Goal: Transaction & Acquisition: Purchase product/service

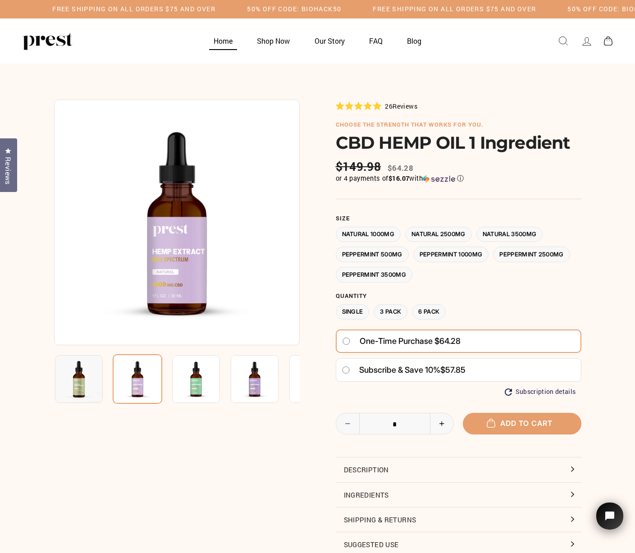
click at [215, 37] on link "Home" at bounding box center [222, 41] width 41 height 18
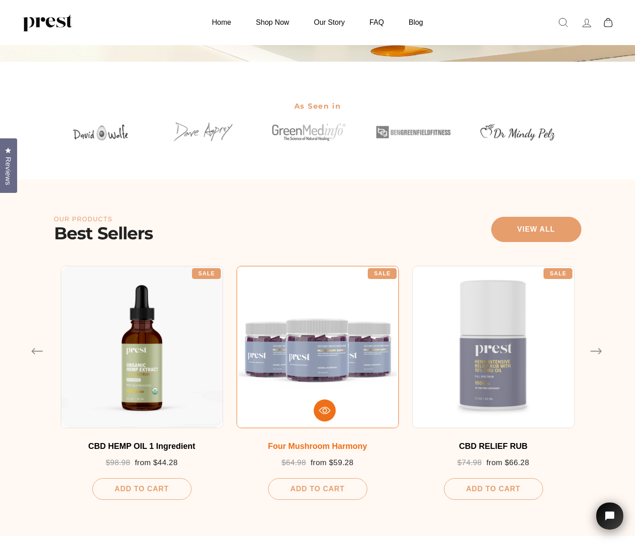
scroll to position [296, 0]
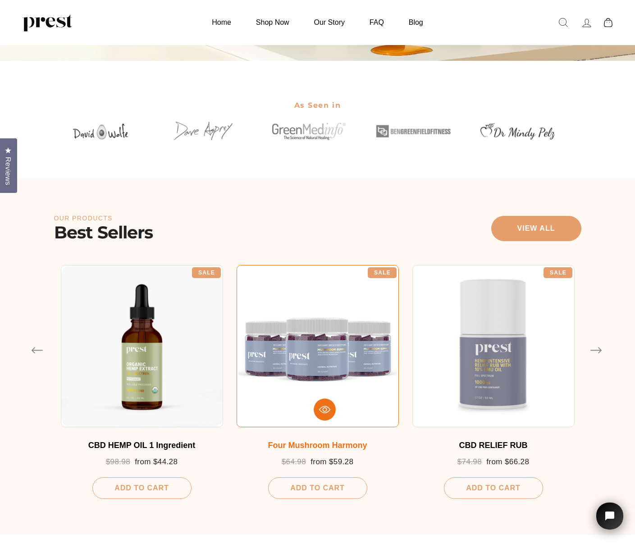
click at [341, 350] on div at bounding box center [317, 346] width 162 height 162
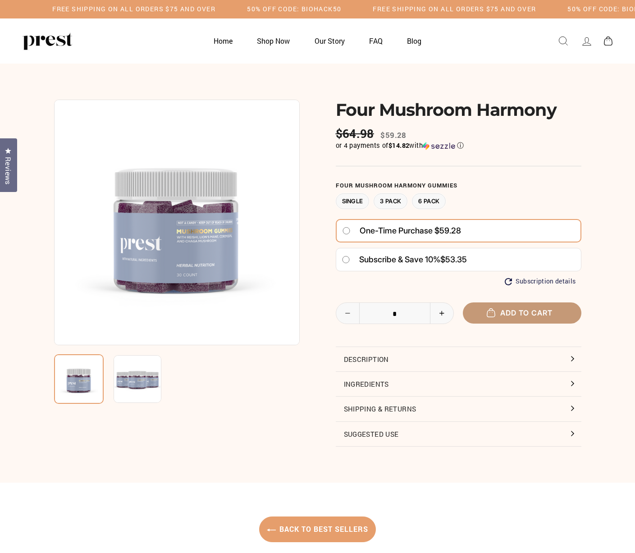
click at [485, 309] on button "Add to cart" at bounding box center [522, 312] width 118 height 21
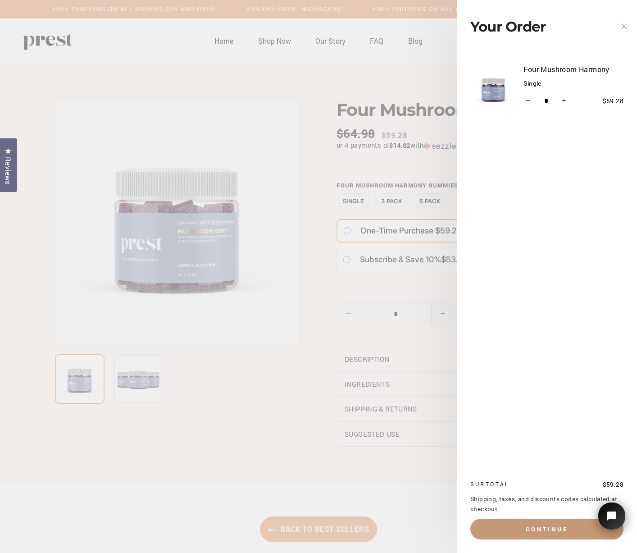
click at [546, 532] on button "Continue" at bounding box center [546, 528] width 153 height 21
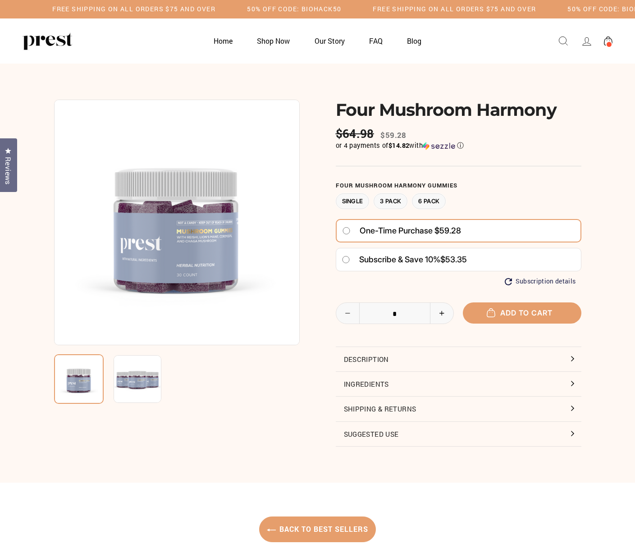
click at [607, 42] on span at bounding box center [608, 44] width 7 height 7
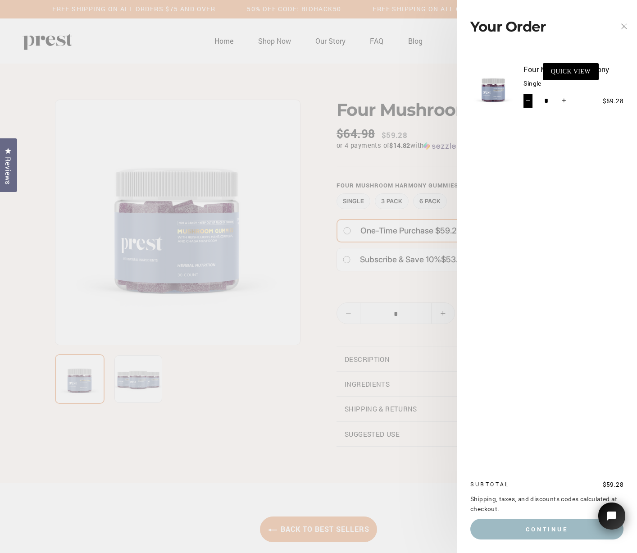
click at [529, 104] on button "−" at bounding box center [527, 101] width 9 height 14
type input "*"
